Goal: Find specific page/section: Find specific page/section

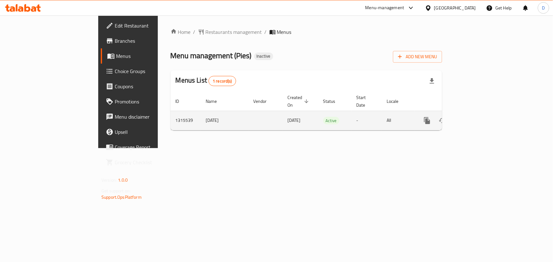
click at [477, 117] on icon "enhanced table" at bounding box center [473, 121] width 8 height 8
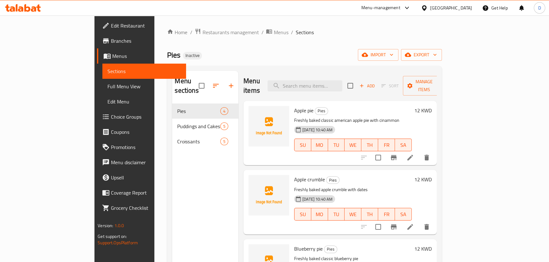
click at [107, 89] on span "Full Menu View" at bounding box center [144, 87] width 74 height 8
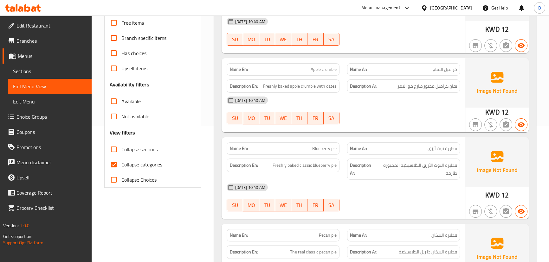
scroll to position [144, 0]
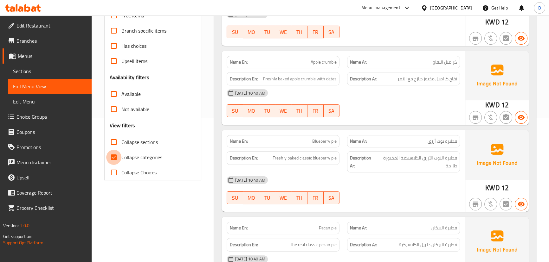
click at [121, 158] on input "Collapse categories" at bounding box center [113, 157] width 15 height 15
checkbox input "false"
click at [119, 46] on input "Has choices" at bounding box center [113, 45] width 15 height 15
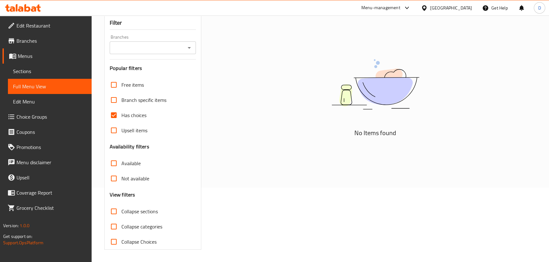
click at [114, 116] on input "Has choices" at bounding box center [113, 115] width 15 height 15
checkbox input "false"
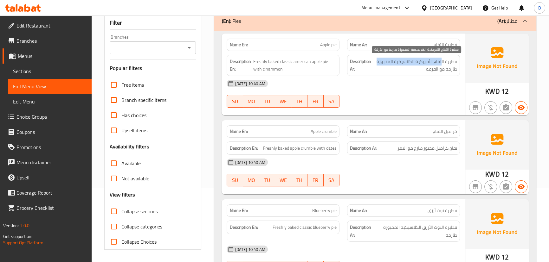
drag, startPoint x: 442, startPoint y: 62, endPoint x: 374, endPoint y: 58, distance: 68.0
click at [374, 58] on span "فطيرة التفاح الأمريكية الكلاسيكية المخبوزة طازجة مع القرفة" at bounding box center [414, 66] width 85 height 16
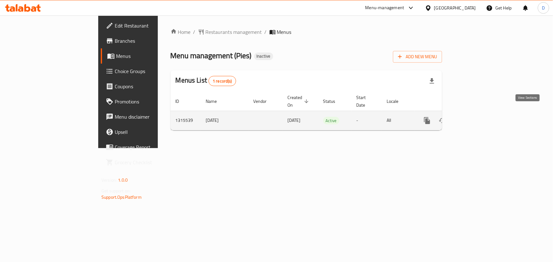
click at [477, 117] on icon "enhanced table" at bounding box center [473, 121] width 8 height 8
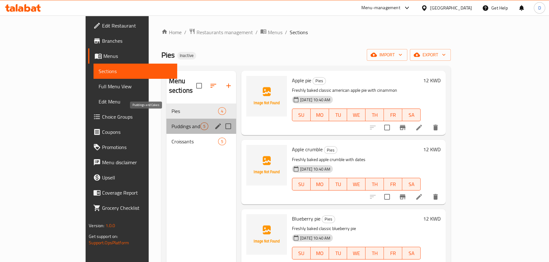
click at [171, 123] on span "Puddings and Cakes" at bounding box center [185, 127] width 29 height 8
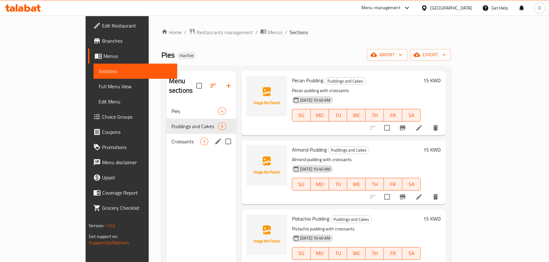
click at [166, 134] on div "Croissants 5" at bounding box center [201, 141] width 70 height 15
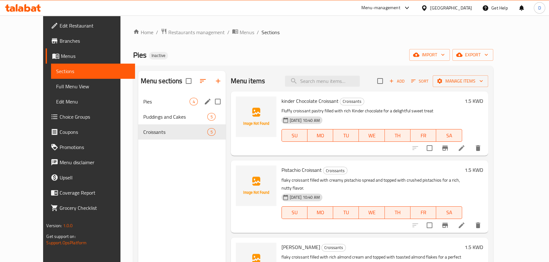
click at [138, 95] on div "Pies 4" at bounding box center [181, 101] width 87 height 15
